Goal: Information Seeking & Learning: Learn about a topic

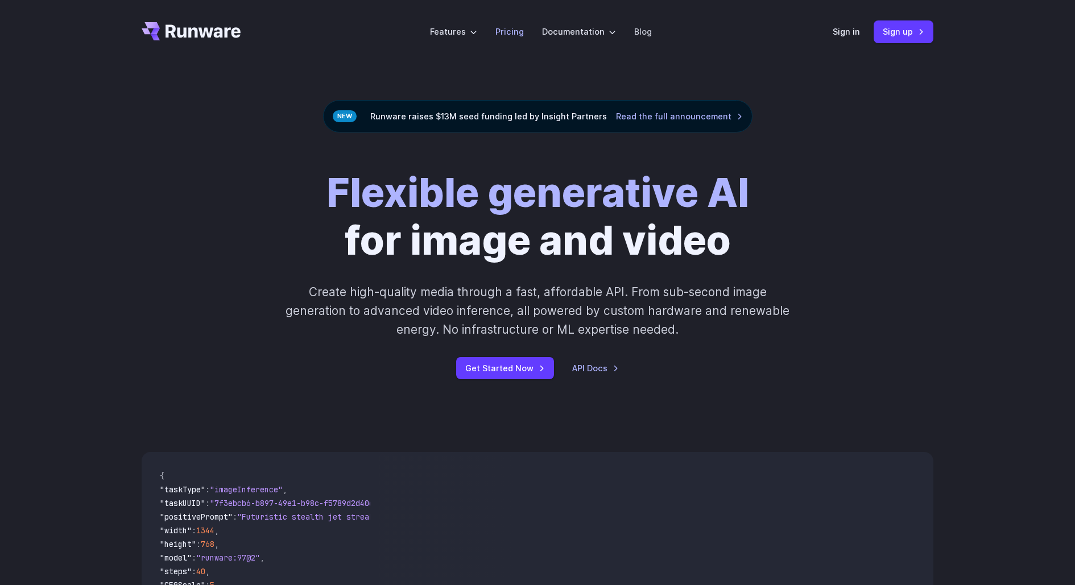
click at [511, 28] on link "Pricing" at bounding box center [510, 31] width 28 height 13
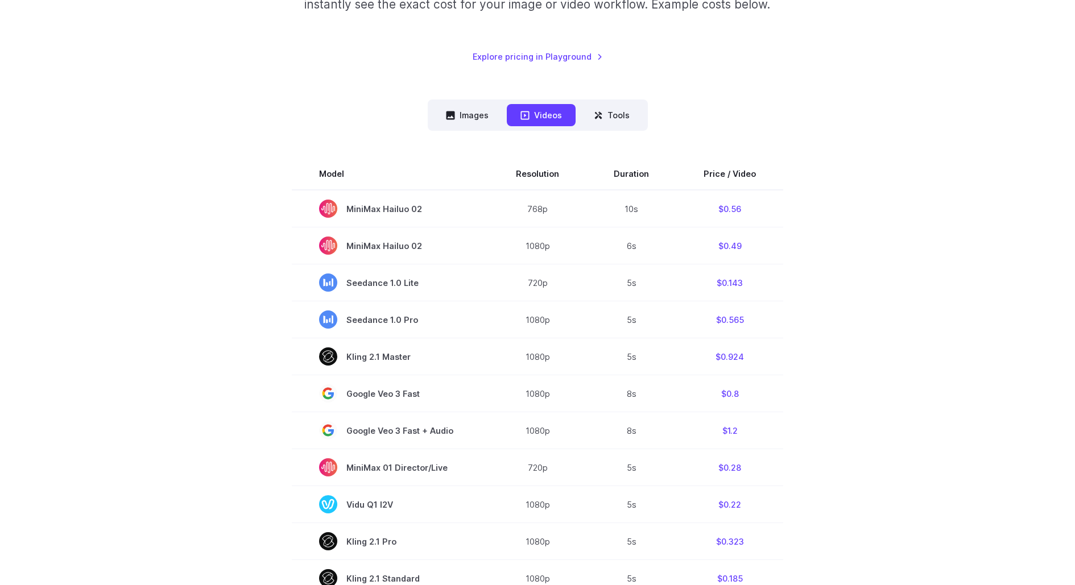
scroll to position [222, 0]
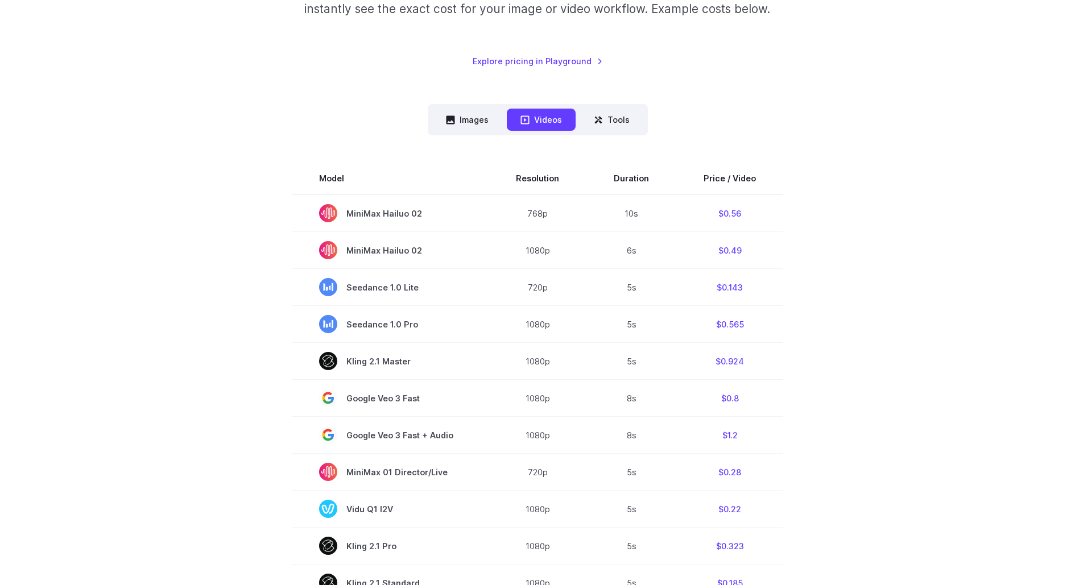
click at [975, 163] on div "Pricing based on what you use Exact pricing depends on your setup. Use the Play…" at bounding box center [537, 441] width 1075 height 1198
click at [947, 238] on div "Pricing based on what you use Exact pricing depends on your setup. Use the Play…" at bounding box center [537, 441] width 1075 height 1198
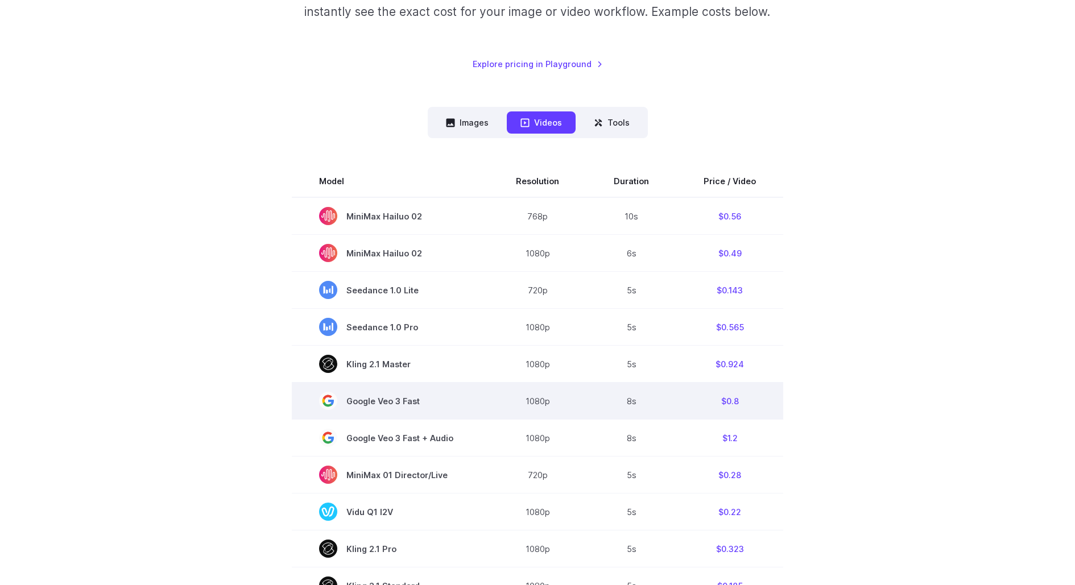
scroll to position [106, 0]
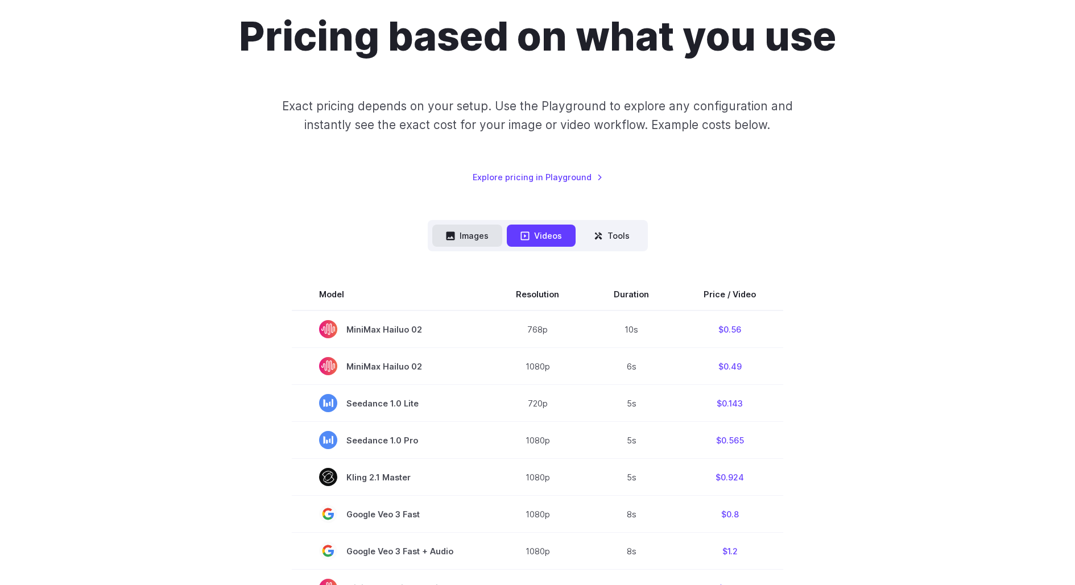
click at [461, 231] on button "Images" at bounding box center [467, 236] width 70 height 22
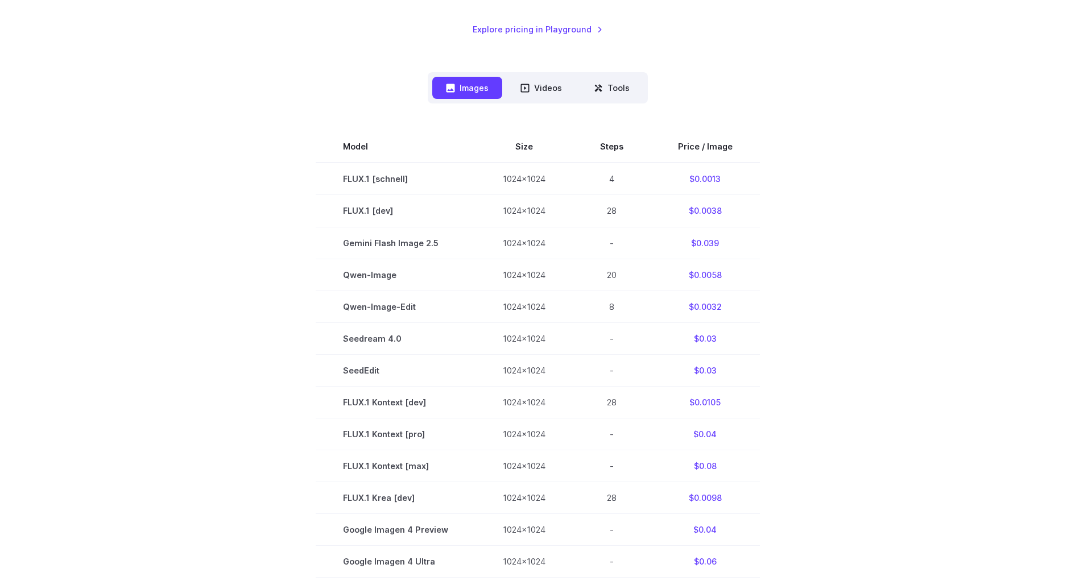
scroll to position [253, 0]
click at [536, 94] on button "Videos" at bounding box center [541, 88] width 69 height 22
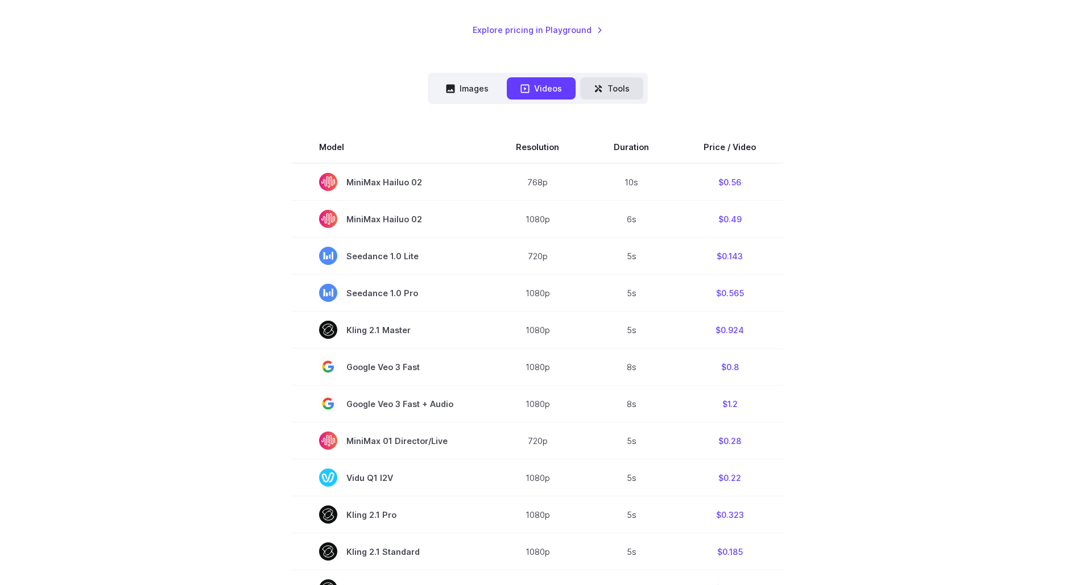
click at [633, 90] on button "Tools" at bounding box center [611, 88] width 63 height 22
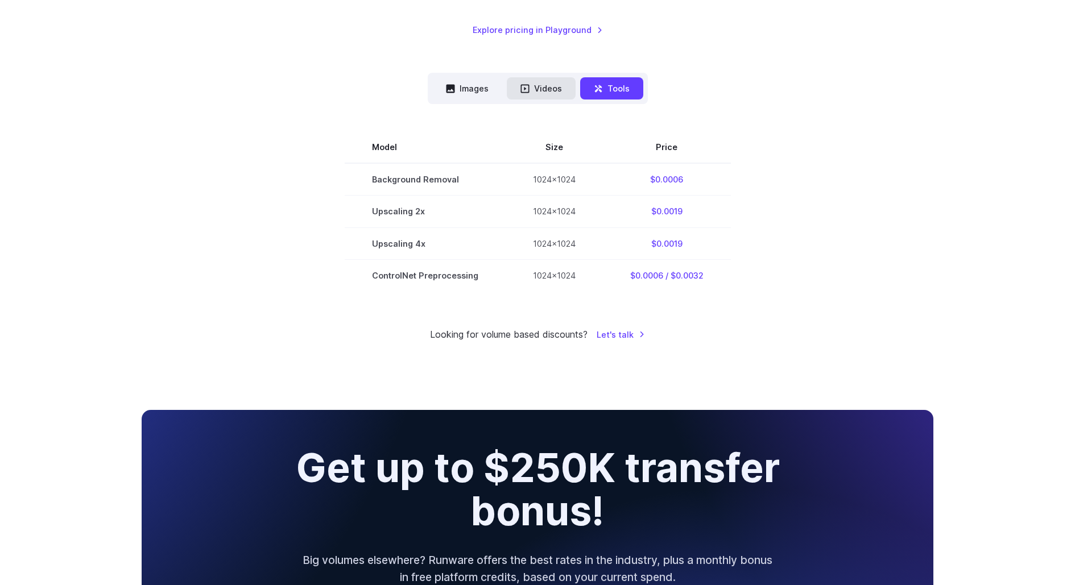
click at [535, 88] on button "Videos" at bounding box center [541, 88] width 69 height 22
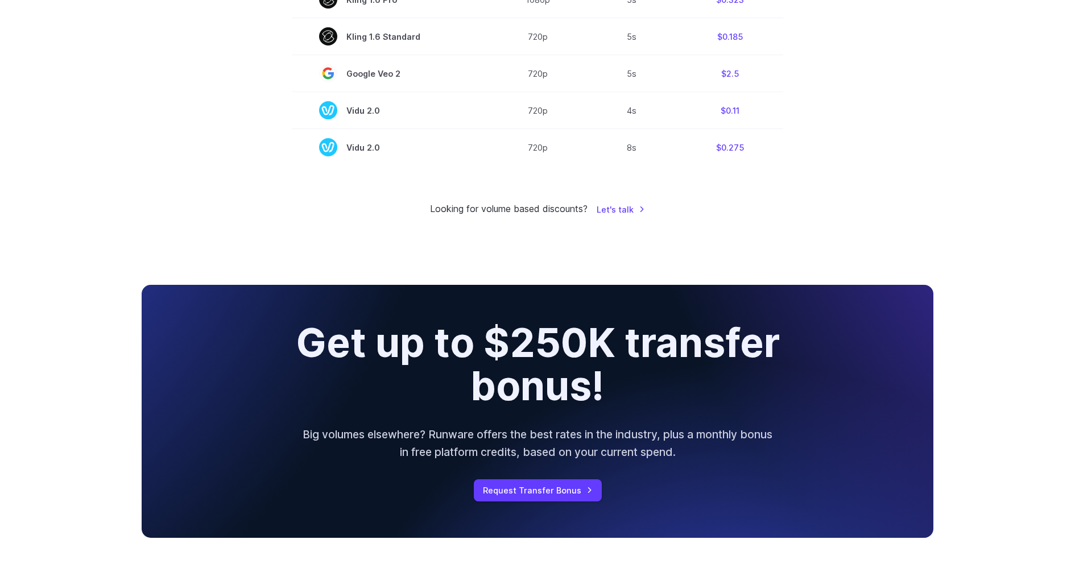
scroll to position [979, 0]
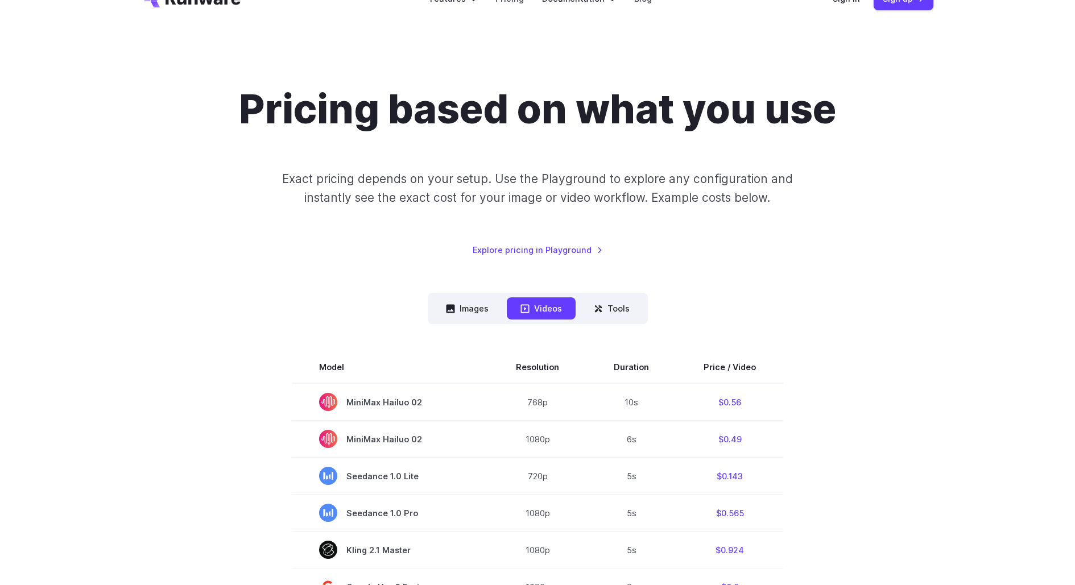
scroll to position [0, 0]
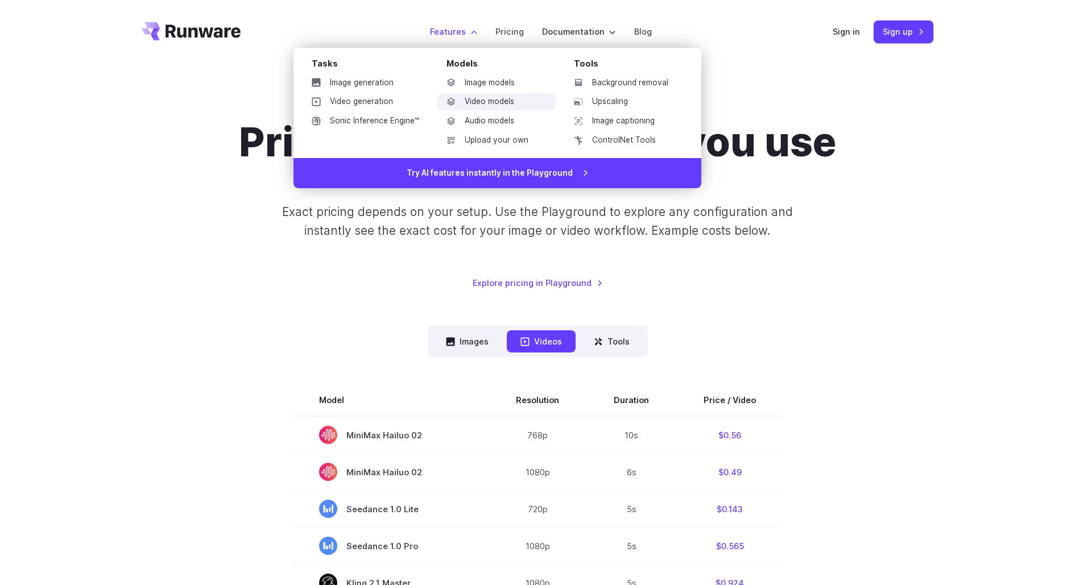
click at [494, 102] on link "Video models" at bounding box center [496, 101] width 118 height 17
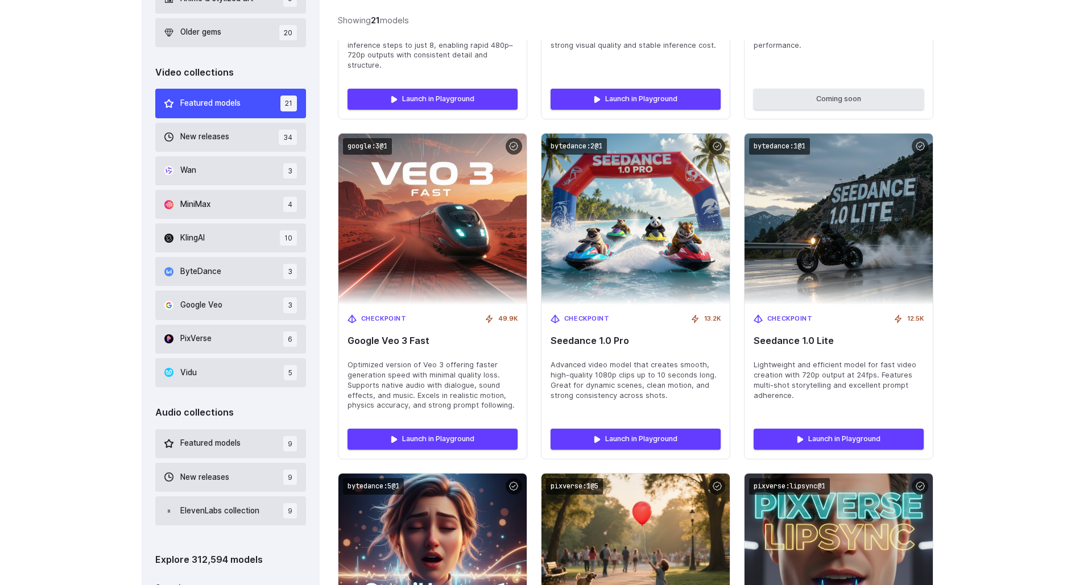
scroll to position [677, 0]
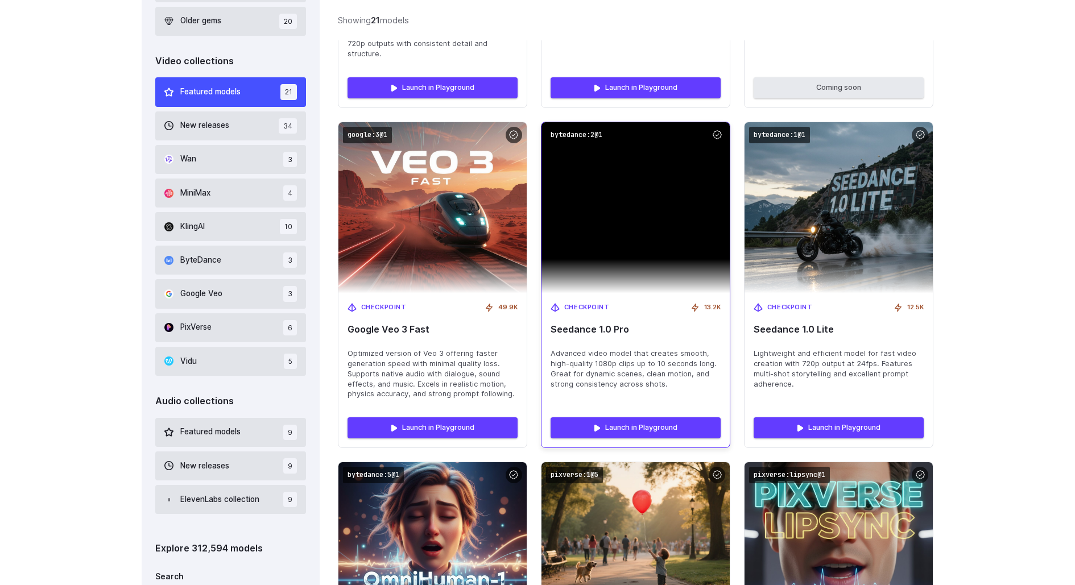
click at [637, 213] on img at bounding box center [636, 207] width 188 height 171
click at [624, 424] on link "Launch in Playground" at bounding box center [636, 428] width 170 height 20
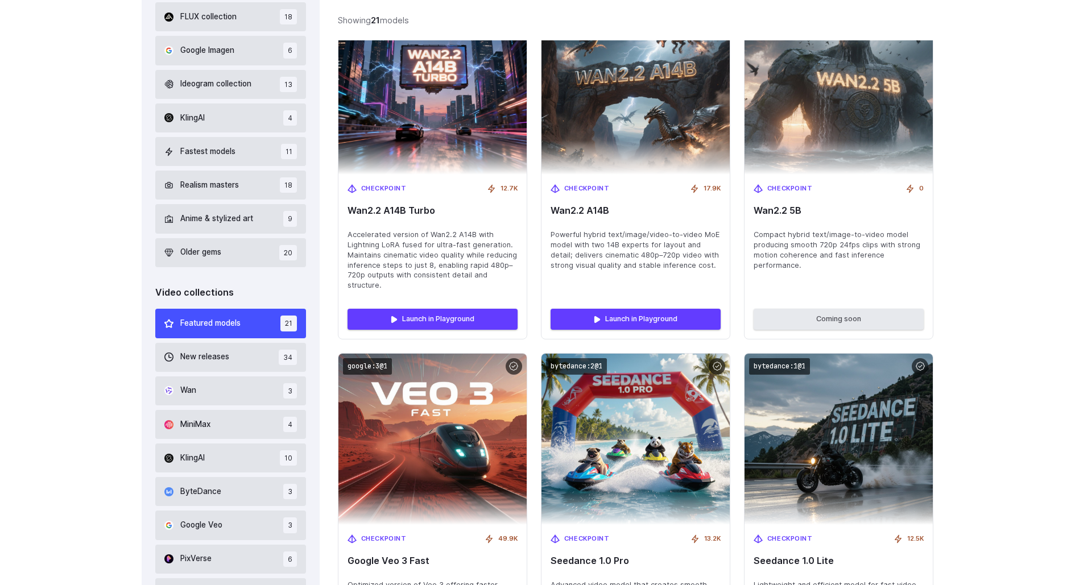
scroll to position [0, 0]
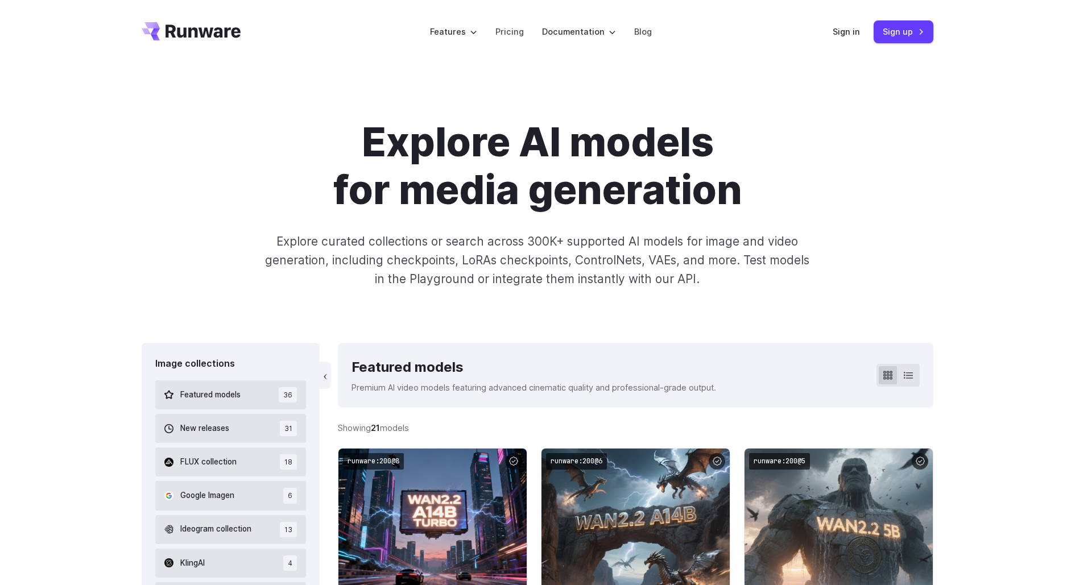
click at [188, 29] on icon "Go to /" at bounding box center [191, 31] width 99 height 18
